Goal: Task Accomplishment & Management: Manage account settings

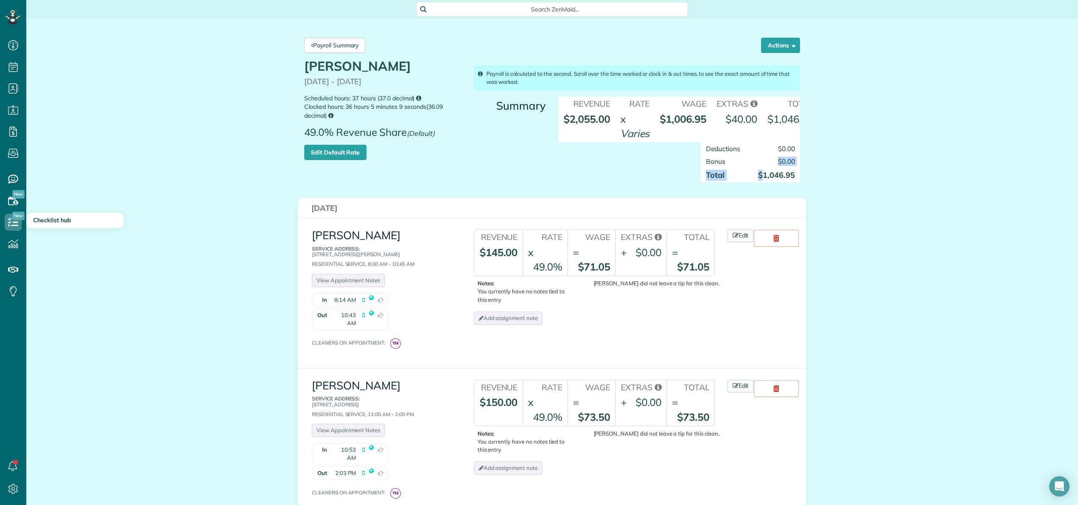
scroll to position [4, 4]
click at [350, 47] on link "Payroll Summary" at bounding box center [334, 45] width 61 height 15
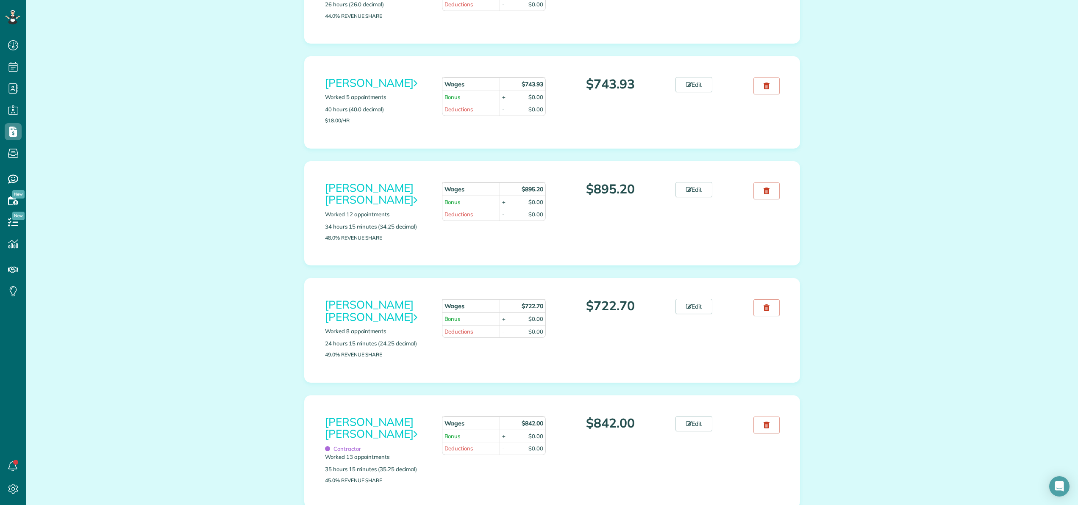
scroll to position [175, 0]
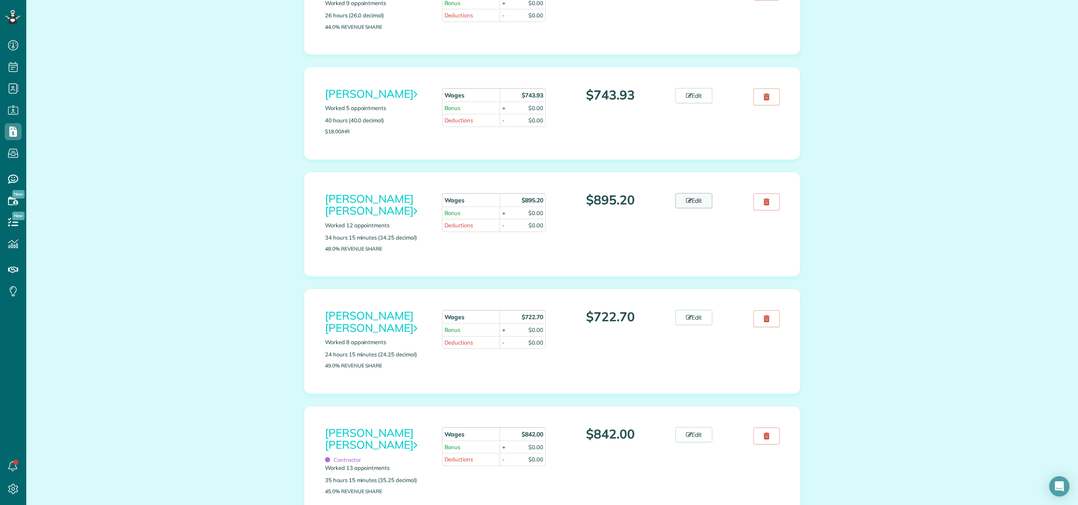
click at [694, 204] on link "Edit" at bounding box center [693, 200] width 37 height 15
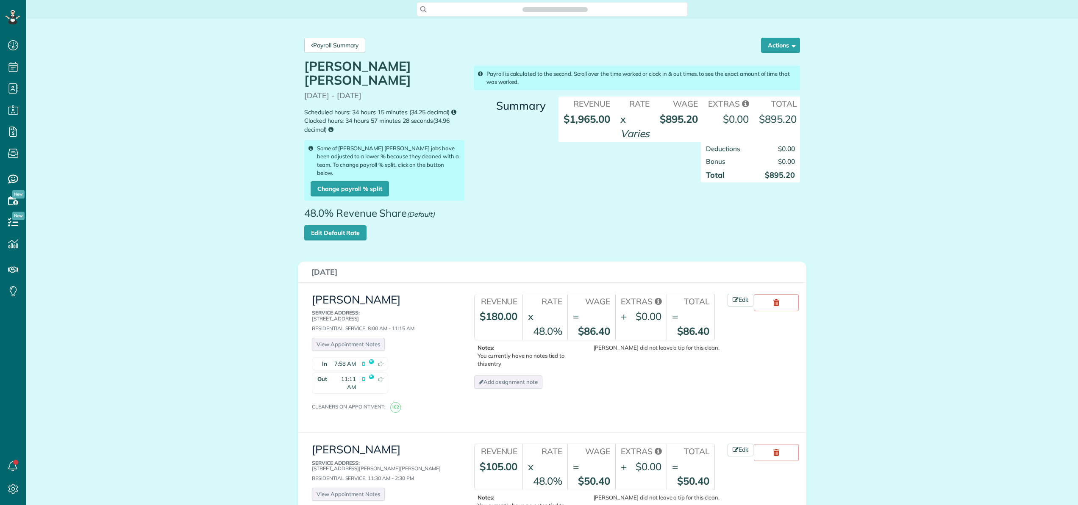
scroll to position [4, 4]
click at [785, 153] on span "$0.00" at bounding box center [786, 148] width 17 height 8
type input "**"
